Goal: Ask a question

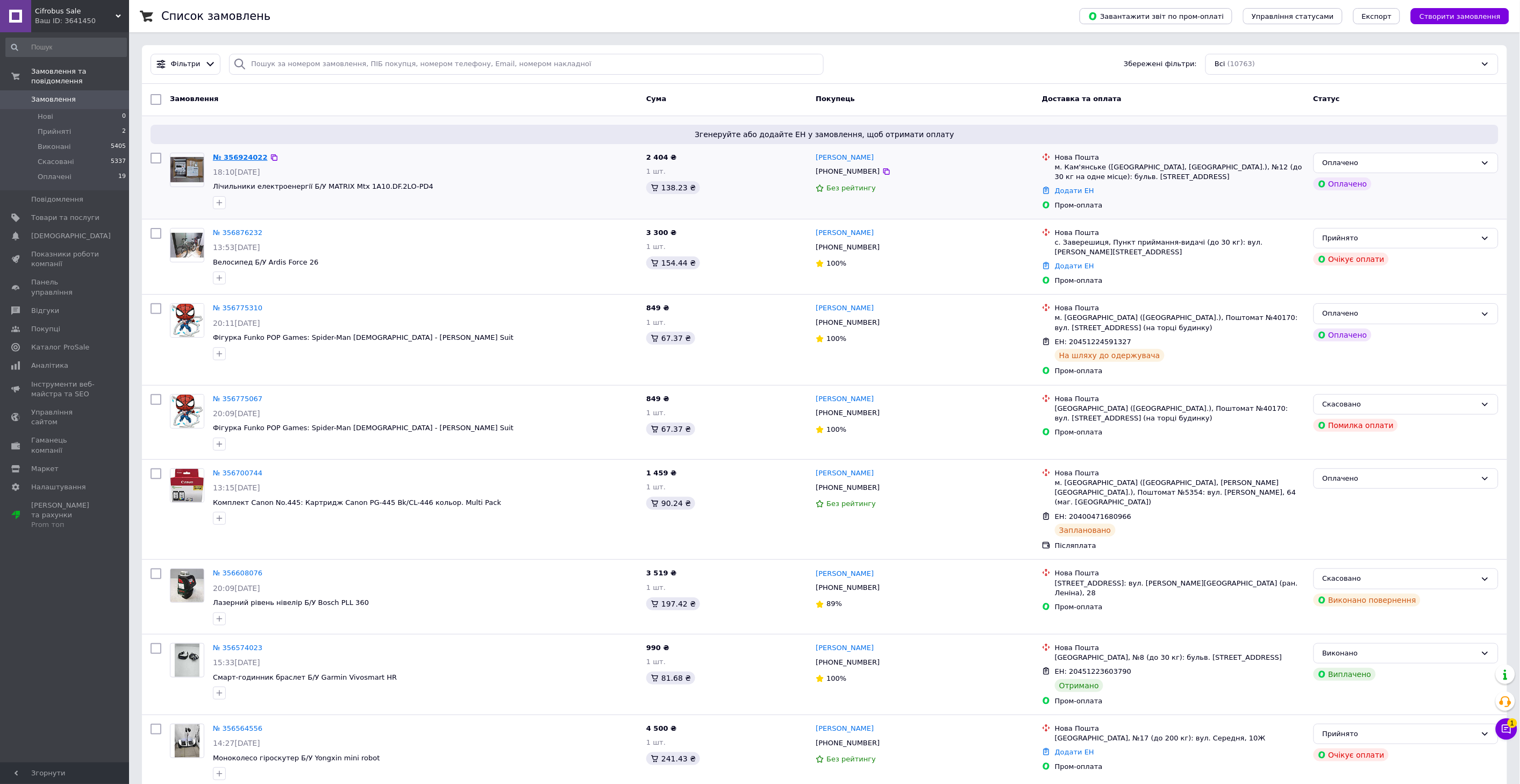
click at [244, 156] on link "№ 356924022" at bounding box center [240, 157] width 55 height 8
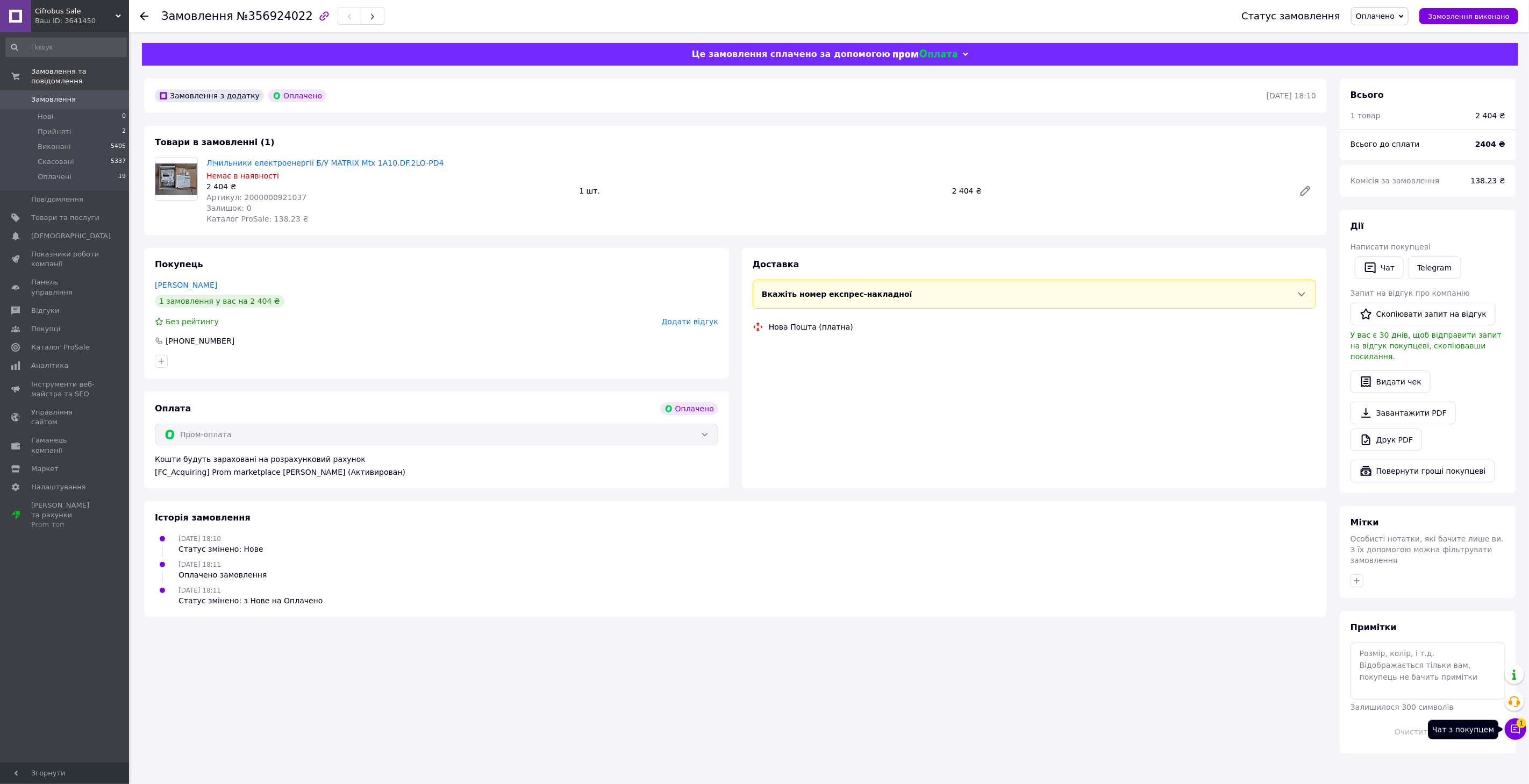
click at [1514, 733] on icon at bounding box center [1515, 728] width 11 height 11
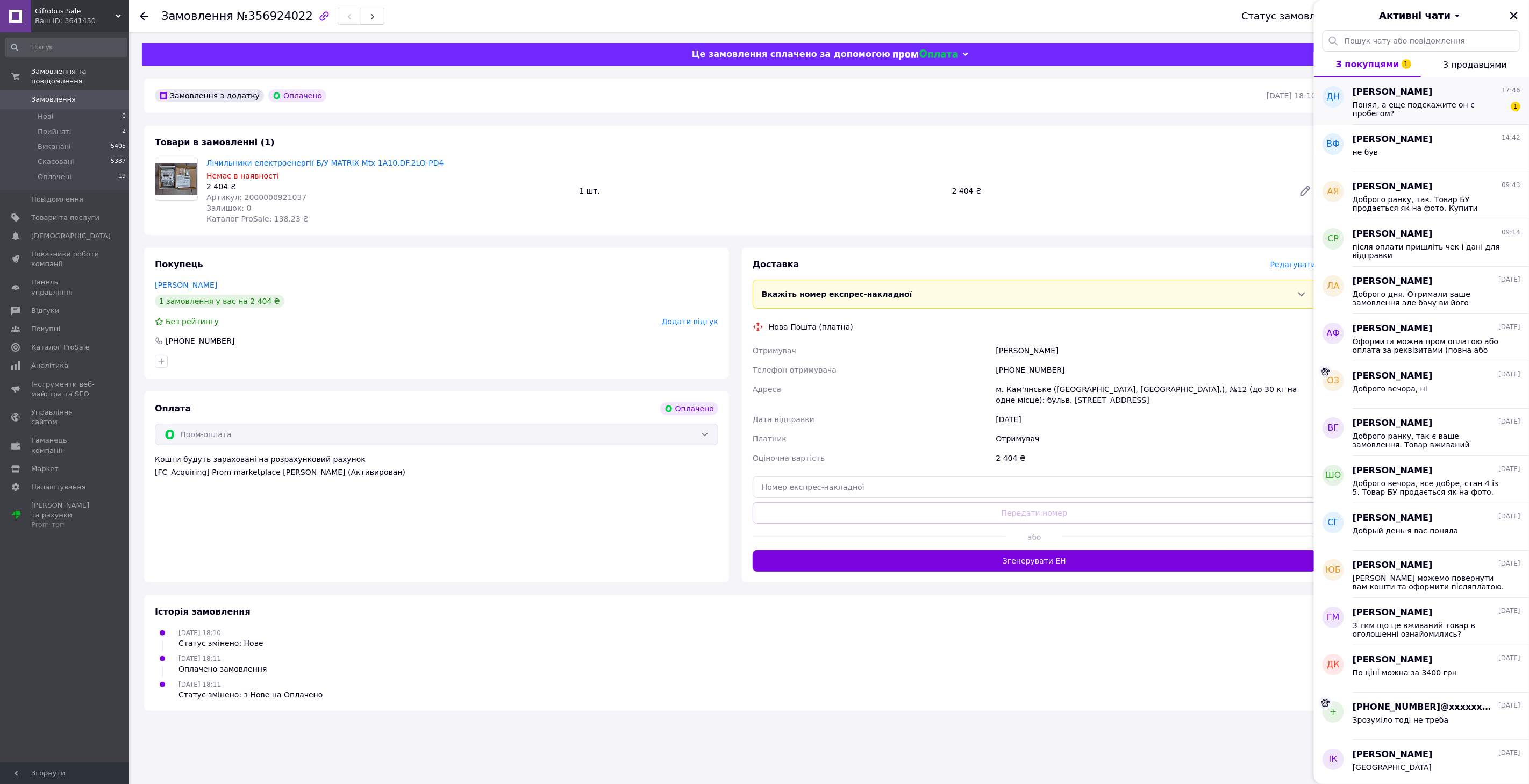
click at [1365, 107] on span "Понял, а еще подскажите он с пробегом?" at bounding box center [1428, 108] width 152 height 17
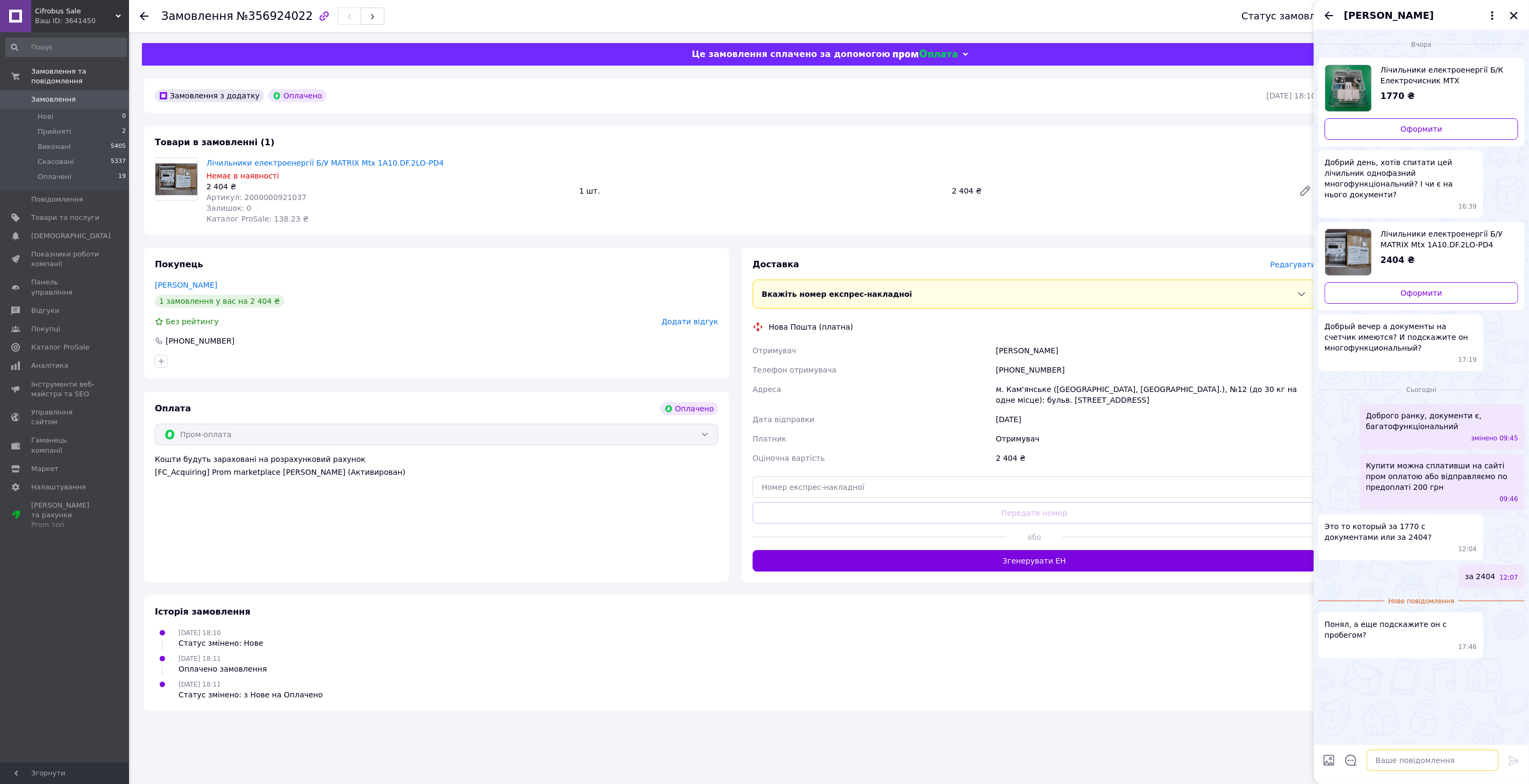
click at [1406, 761] on textarea at bounding box center [1432, 760] width 132 height 22
type textarea "Вказано що має стан нового."
click at [1347, 648] on div "Сьогодні Доброго ранку, документи є, багатофункціональний змінено 09:45 Купити …" at bounding box center [1421, 523] width 215 height 296
click at [1327, 15] on icon "Назад" at bounding box center [1329, 15] width 9 height 8
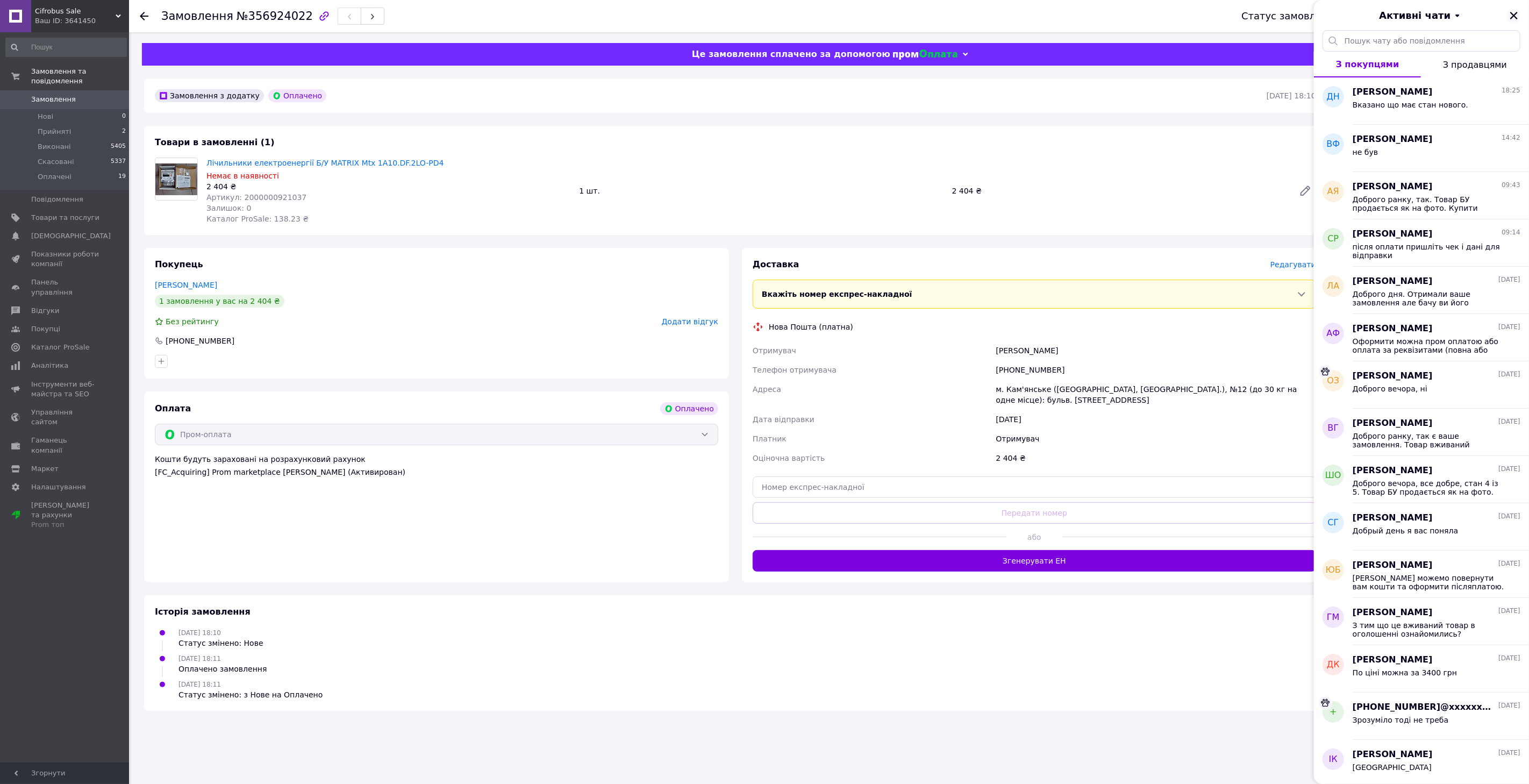
click at [1514, 15] on icon "Закрити" at bounding box center [1514, 16] width 8 height 8
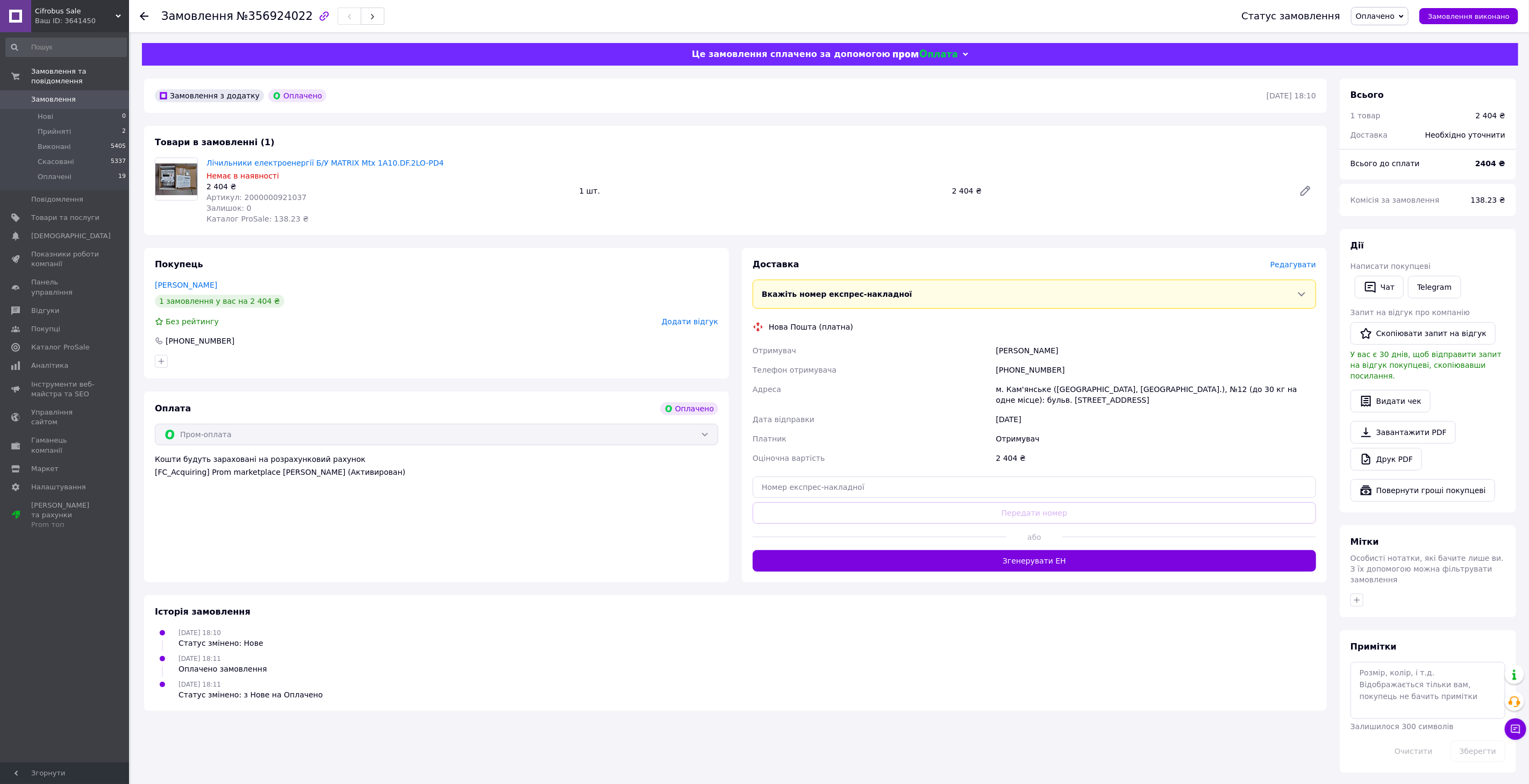
click at [57, 95] on span "Замовлення" at bounding box center [53, 99] width 45 height 10
